Goal: Check status: Check status

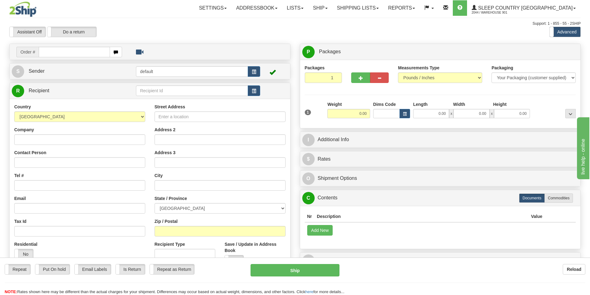
click at [71, 50] on input "text" at bounding box center [74, 52] width 71 height 11
type input "9000I032270"
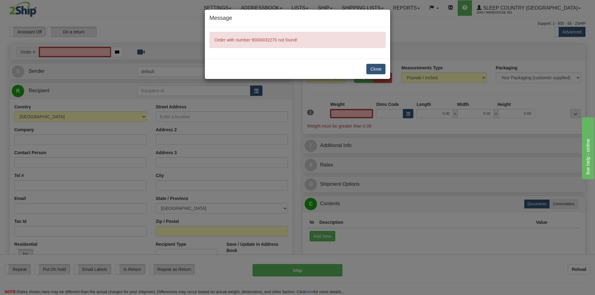
type input "0.00"
click at [368, 68] on button "Close" at bounding box center [375, 69] width 19 height 11
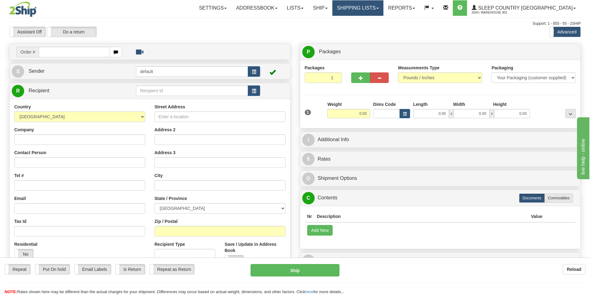
click at [377, 8] on link "Shipping lists" at bounding box center [357, 7] width 51 height 15
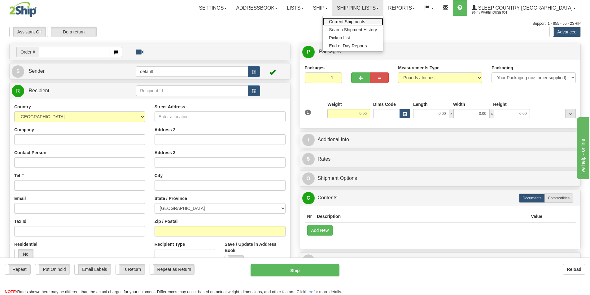
click at [365, 23] on span "Current Shipments" at bounding box center [347, 21] width 36 height 5
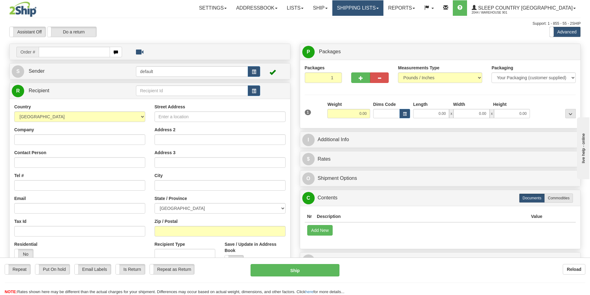
click at [384, 11] on link "Shipping lists" at bounding box center [357, 7] width 51 height 15
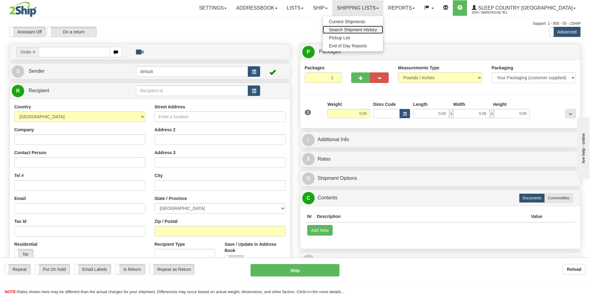
click at [383, 33] on link "Search Shipment History" at bounding box center [353, 30] width 60 height 8
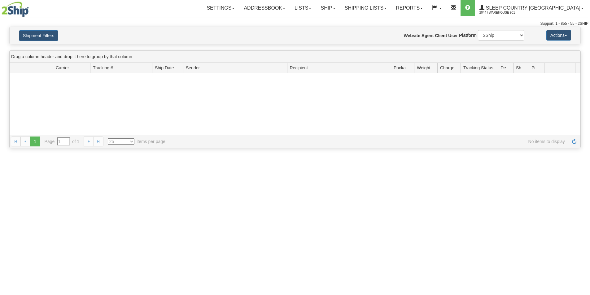
type input "From [DATE] To [DATE]"
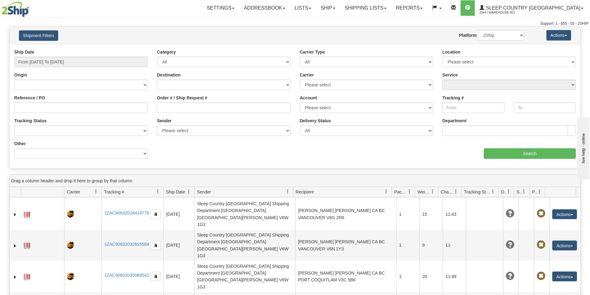
scroll to position [248, 0]
